Goal: Task Accomplishment & Management: Complete application form

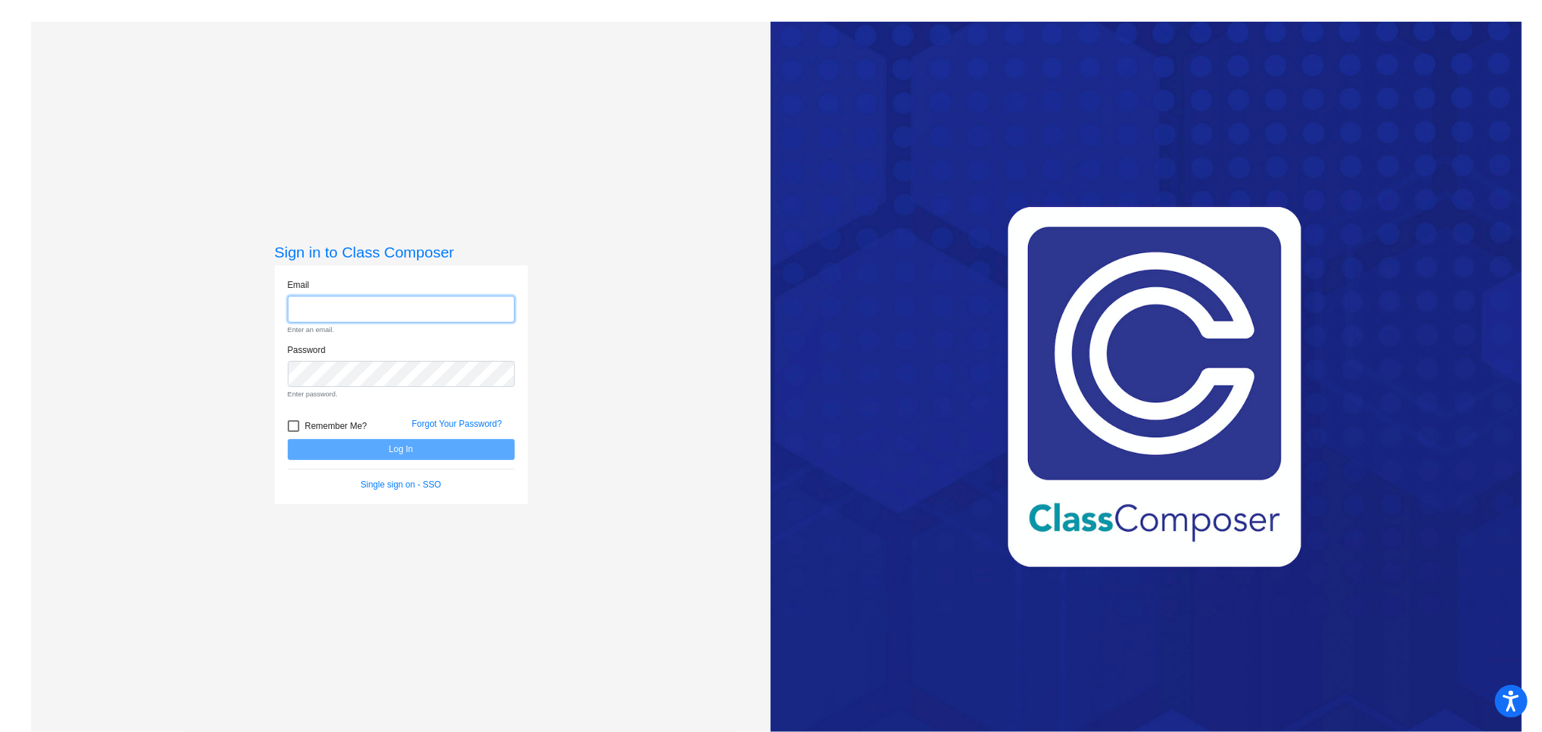
type input "[EMAIL_ADDRESS][DOMAIN_NAME]"
click at [425, 445] on form "Email [EMAIL_ADDRESS][DOMAIN_NAME] Enter an email. Password Enter password. Rem…" at bounding box center [401, 384] width 227 height 213
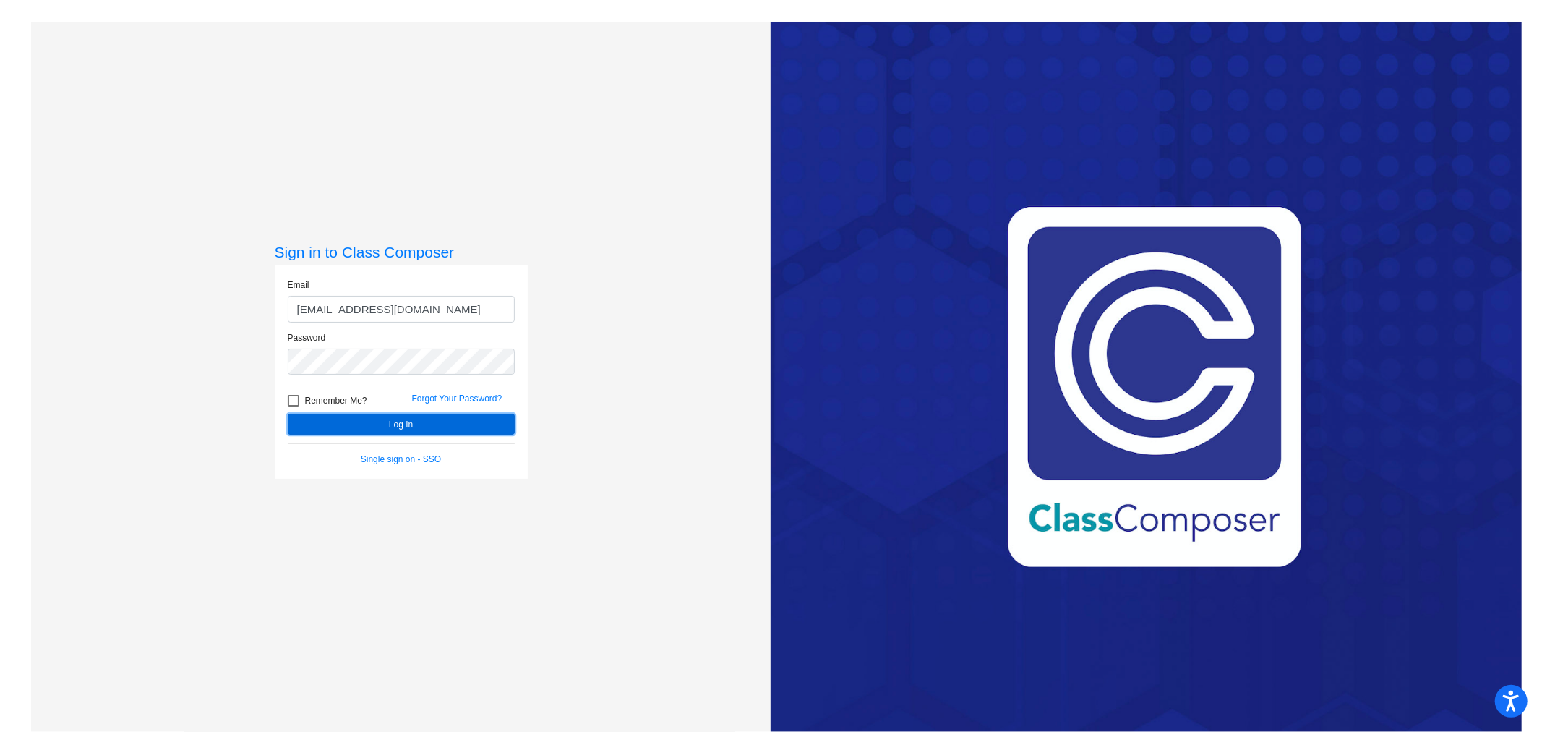
click at [401, 425] on button "Log In" at bounding box center [401, 424] width 227 height 21
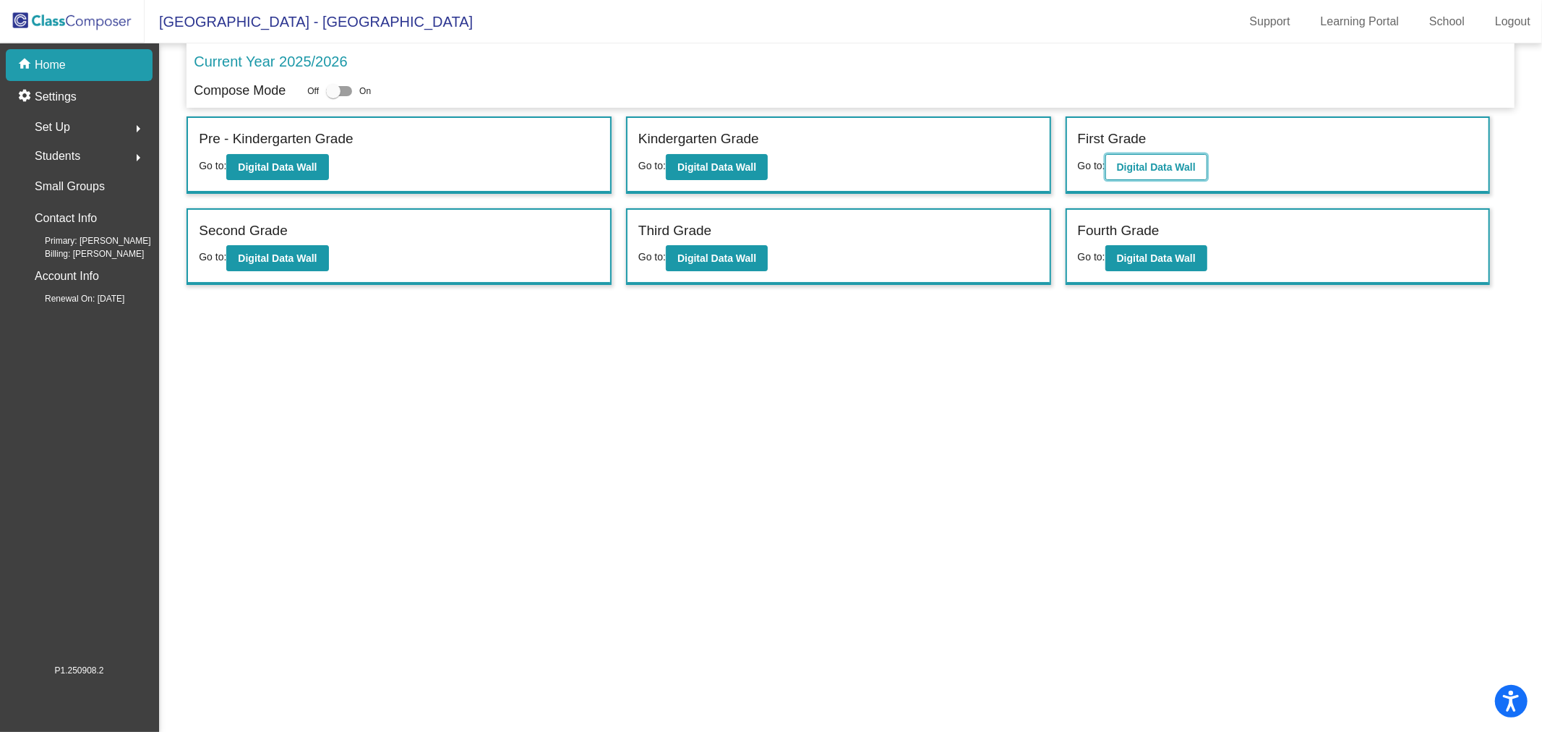
click at [1194, 157] on button "Digital Data Wall" at bounding box center [1157, 167] width 102 height 26
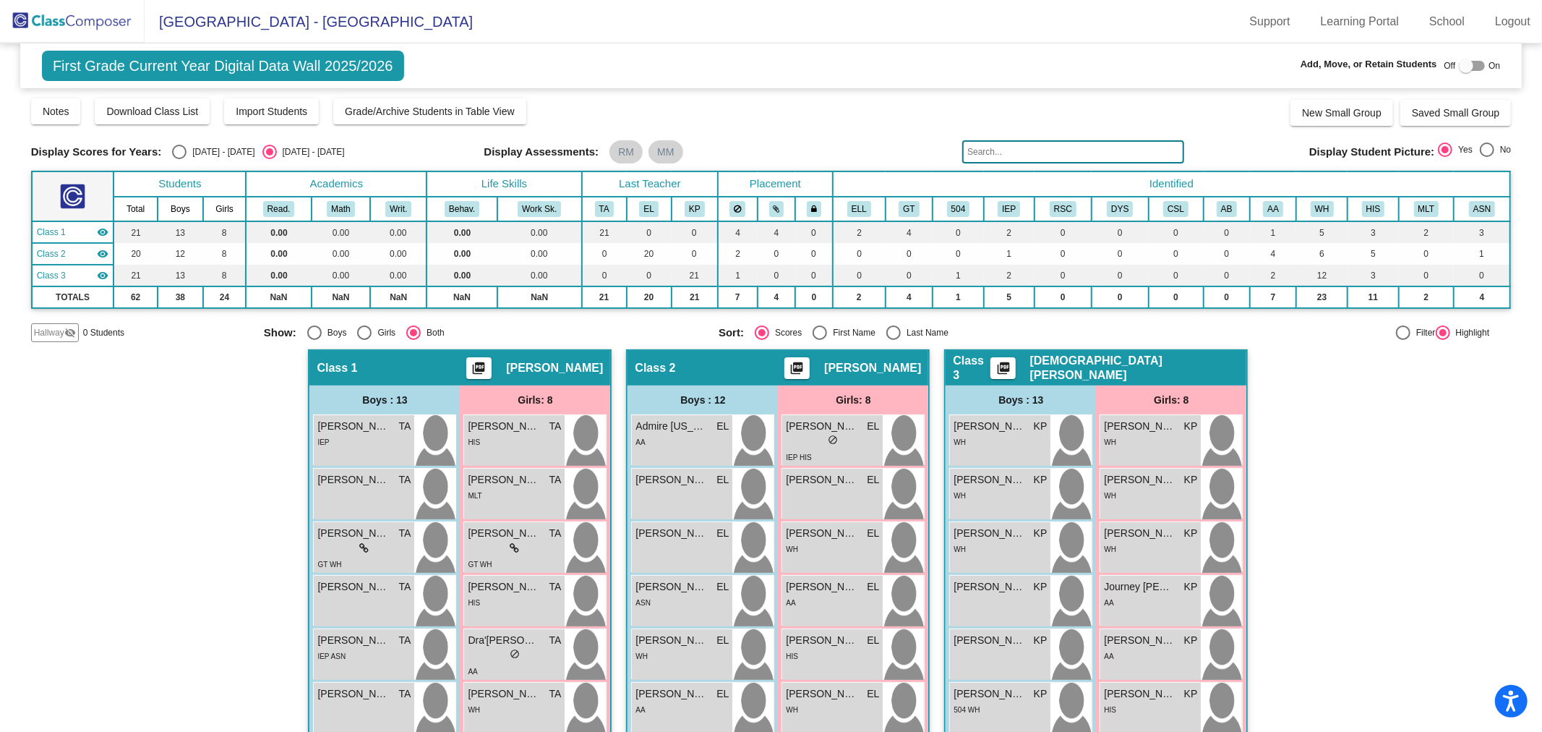
click at [1459, 66] on div at bounding box center [1466, 66] width 14 height 14
checkbox input "true"
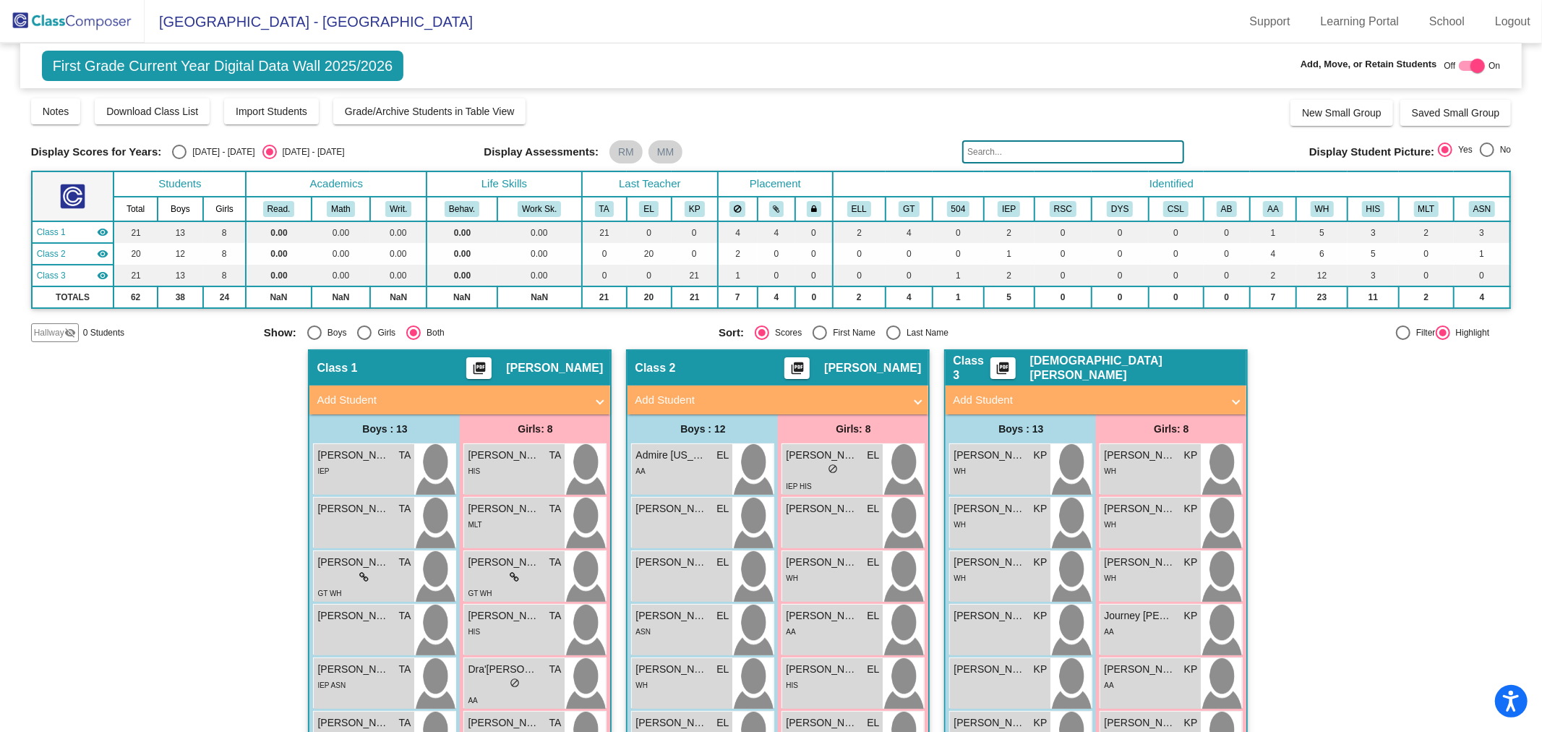
click at [761, 395] on mat-panel-title "Add Student" at bounding box center [769, 400] width 269 height 17
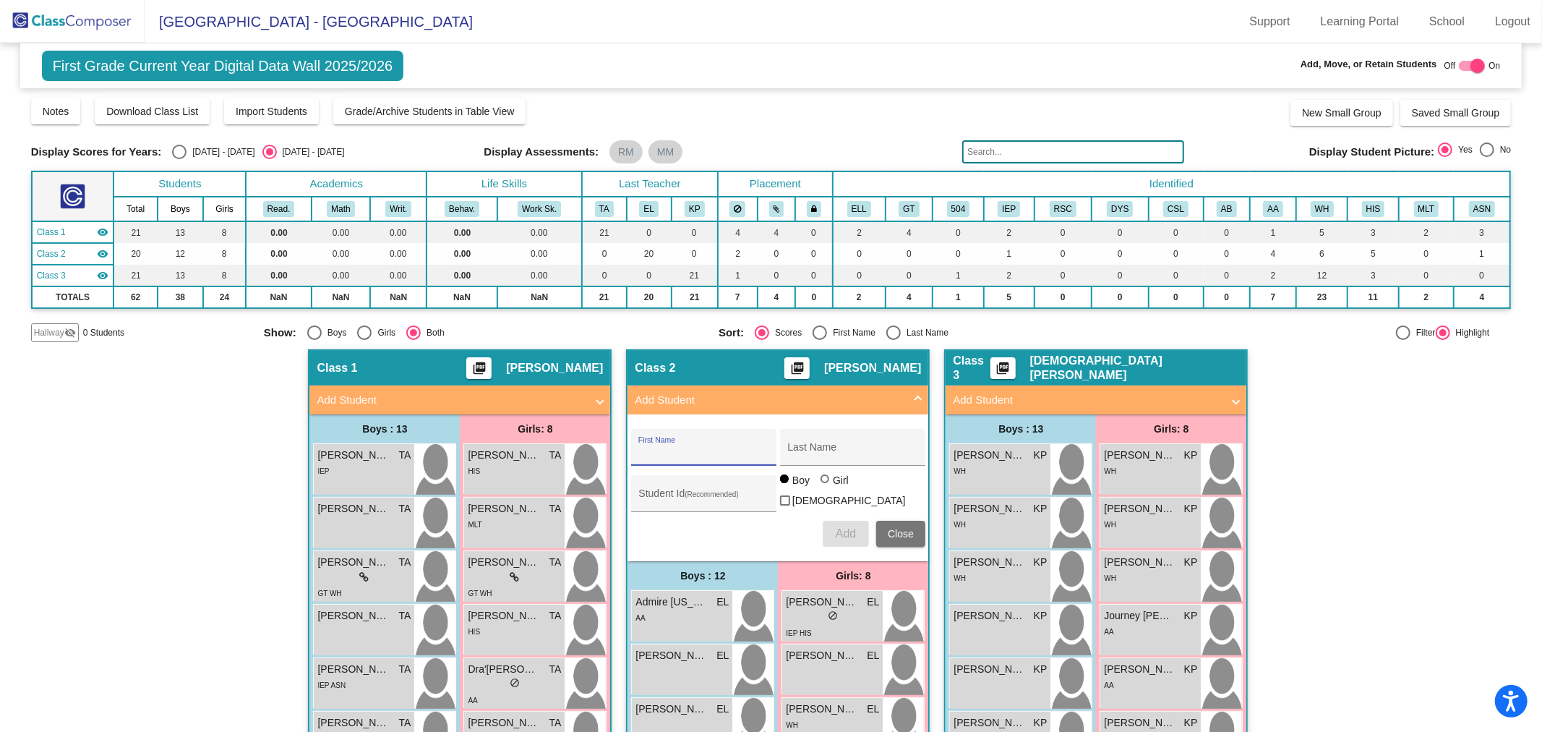
click at [657, 453] on input "First Name" at bounding box center [703, 453] width 130 height 12
type input "Maximillian"
type input "[PERSON_NAME]"
type input "100073724"
click at [825, 524] on button "Add" at bounding box center [846, 534] width 46 height 26
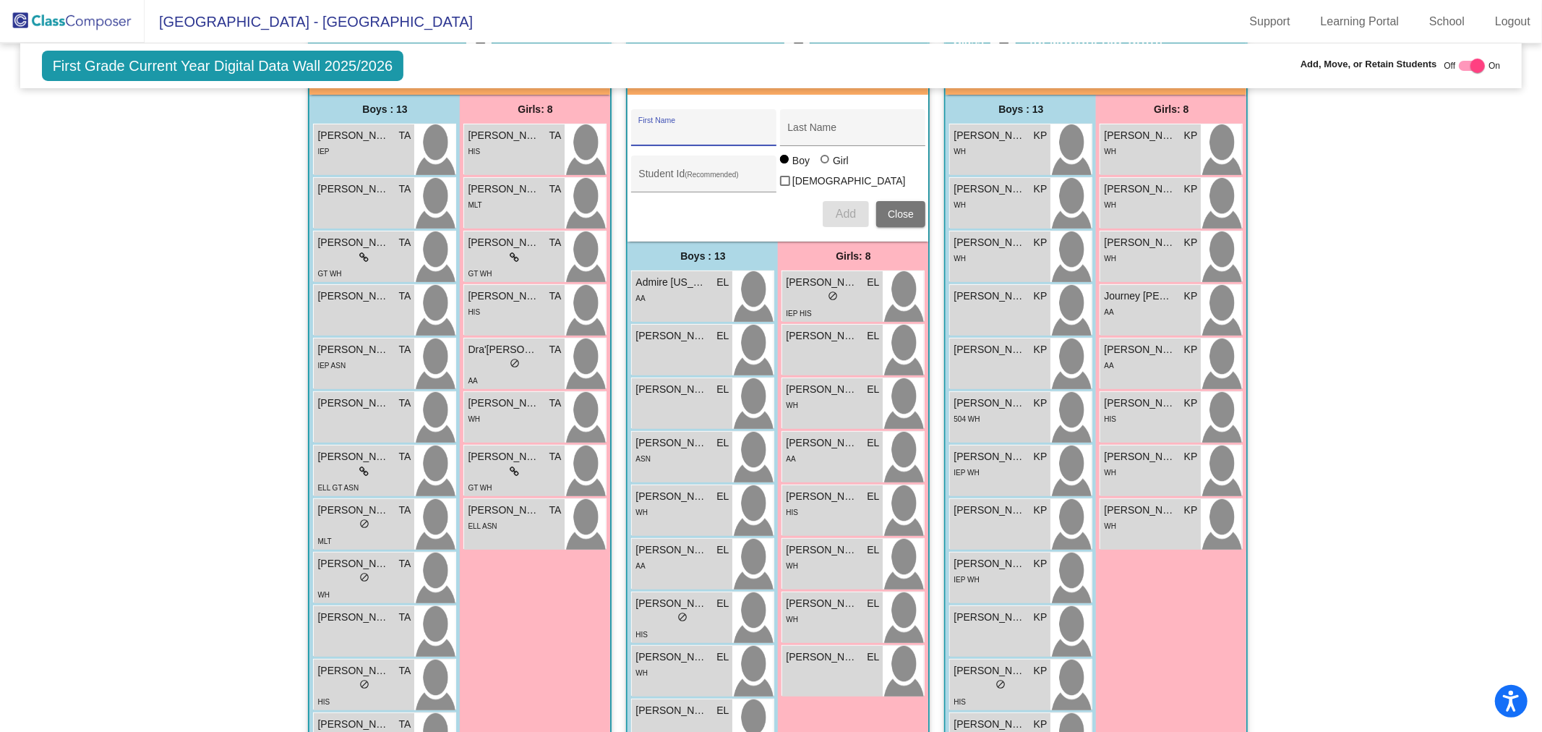
scroll to position [321, 0]
click at [891, 207] on span "Close" at bounding box center [901, 213] width 26 height 12
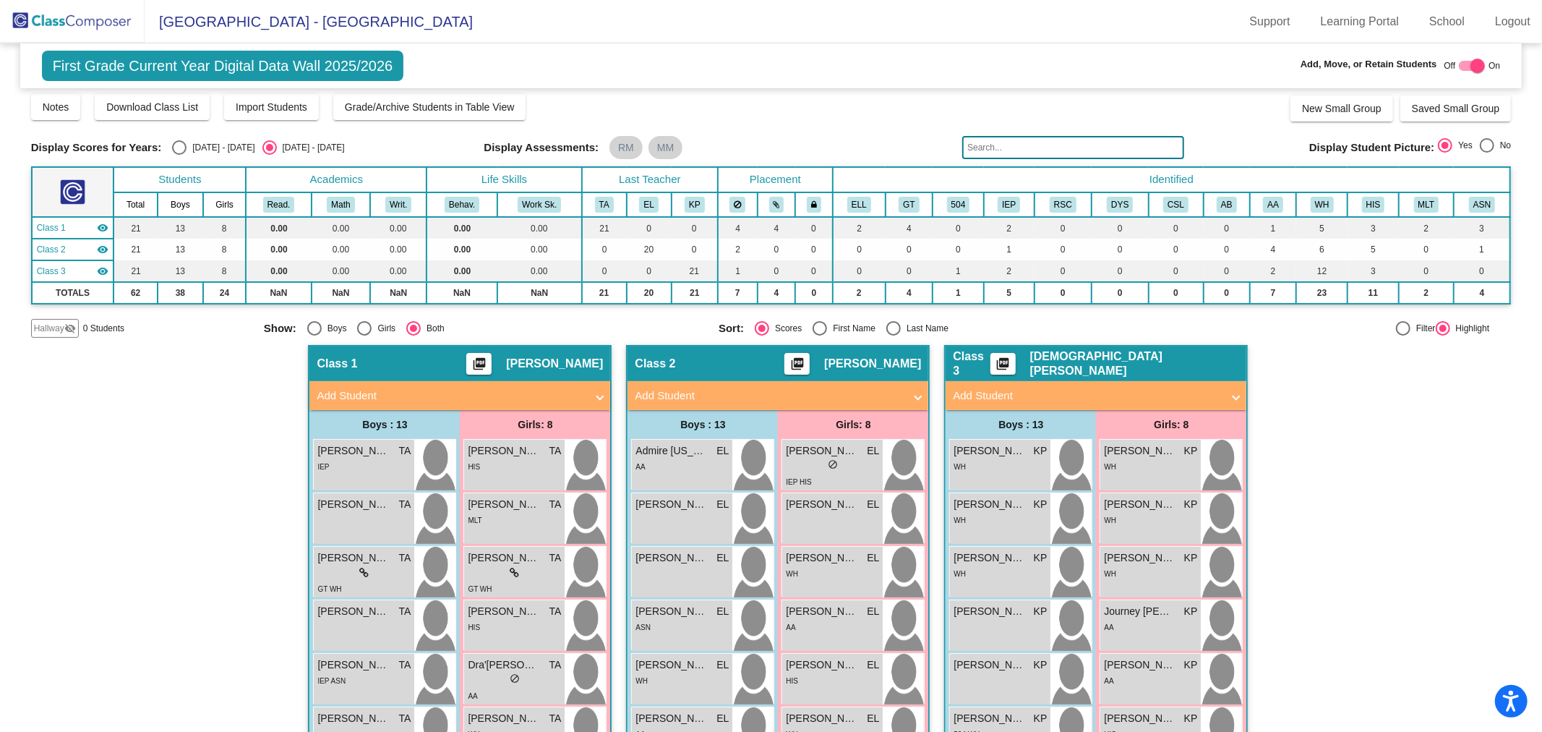
scroll to position [0, 0]
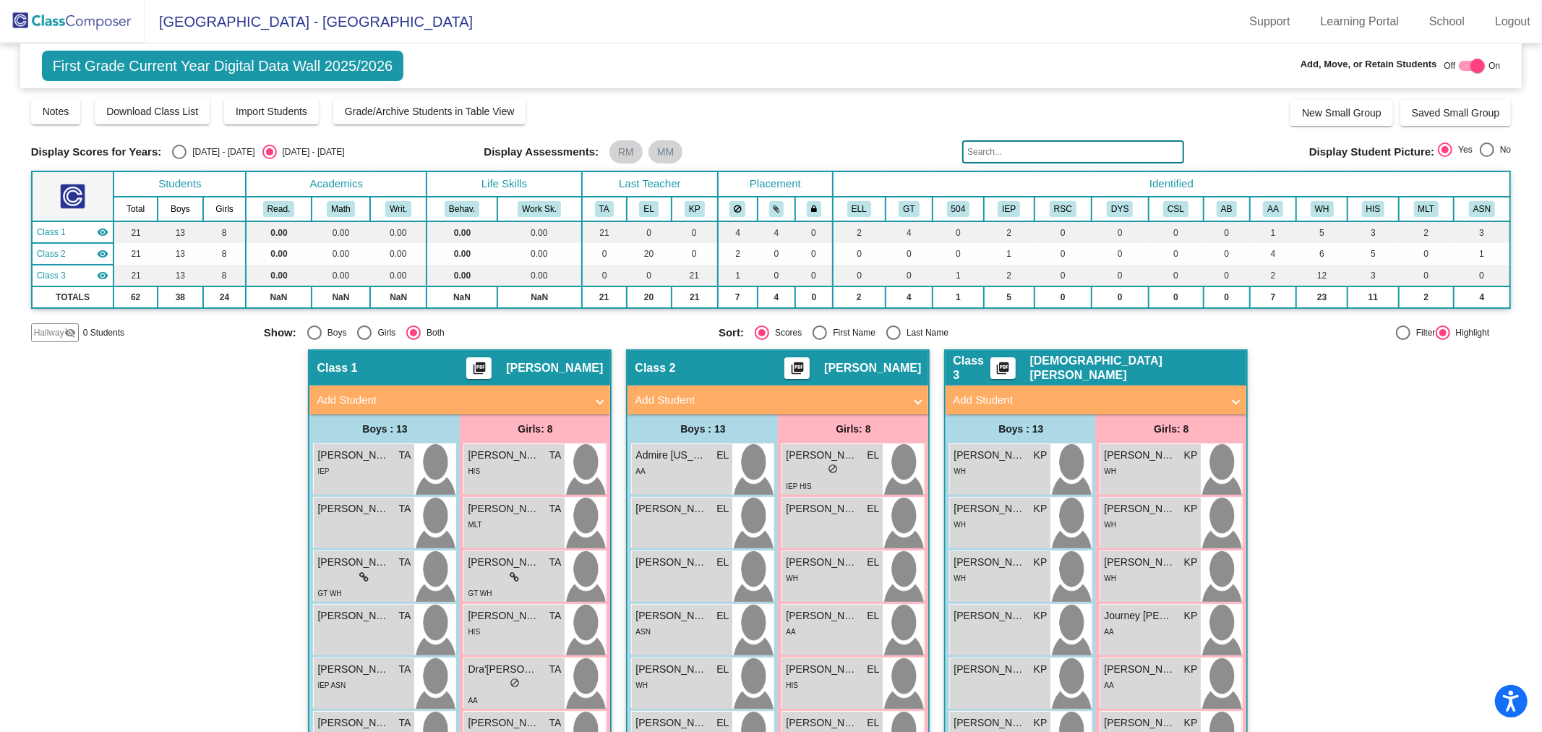
click at [1471, 64] on div at bounding box center [1478, 66] width 14 height 14
checkbox input "false"
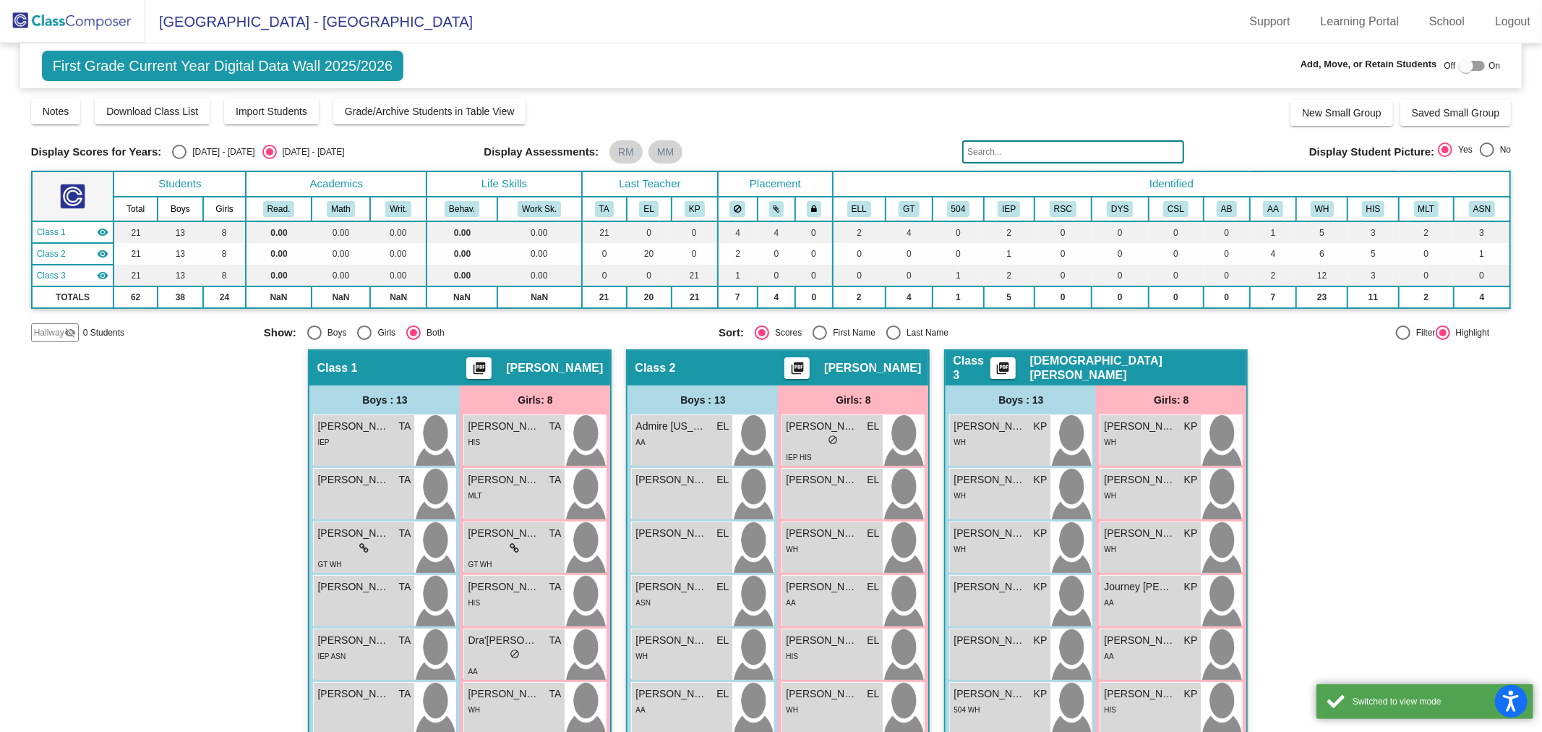
click at [1521, 20] on link "Logout" at bounding box center [1513, 21] width 59 height 23
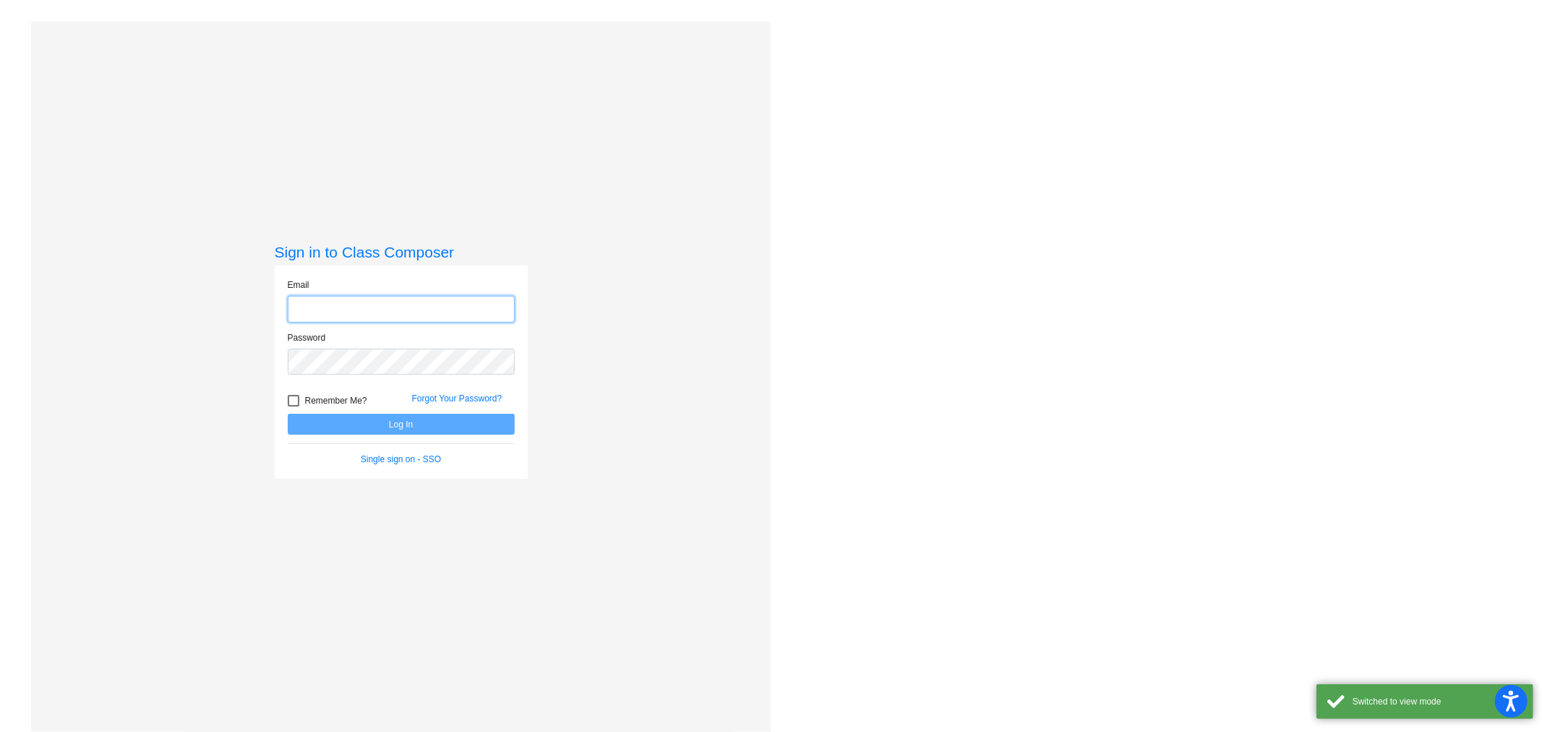
type input "[EMAIL_ADDRESS][DOMAIN_NAME]"
